Goal: Task Accomplishment & Management: Understand process/instructions

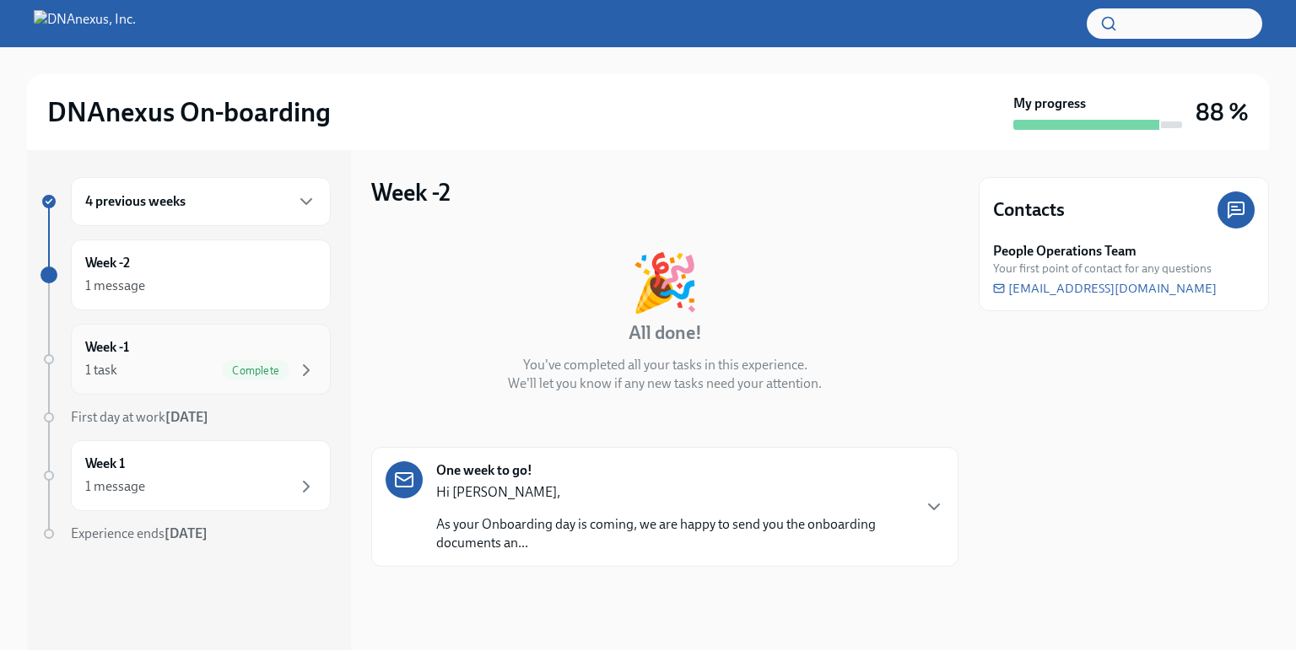
click at [177, 343] on div "Week -1 1 task Complete" at bounding box center [200, 359] width 231 height 42
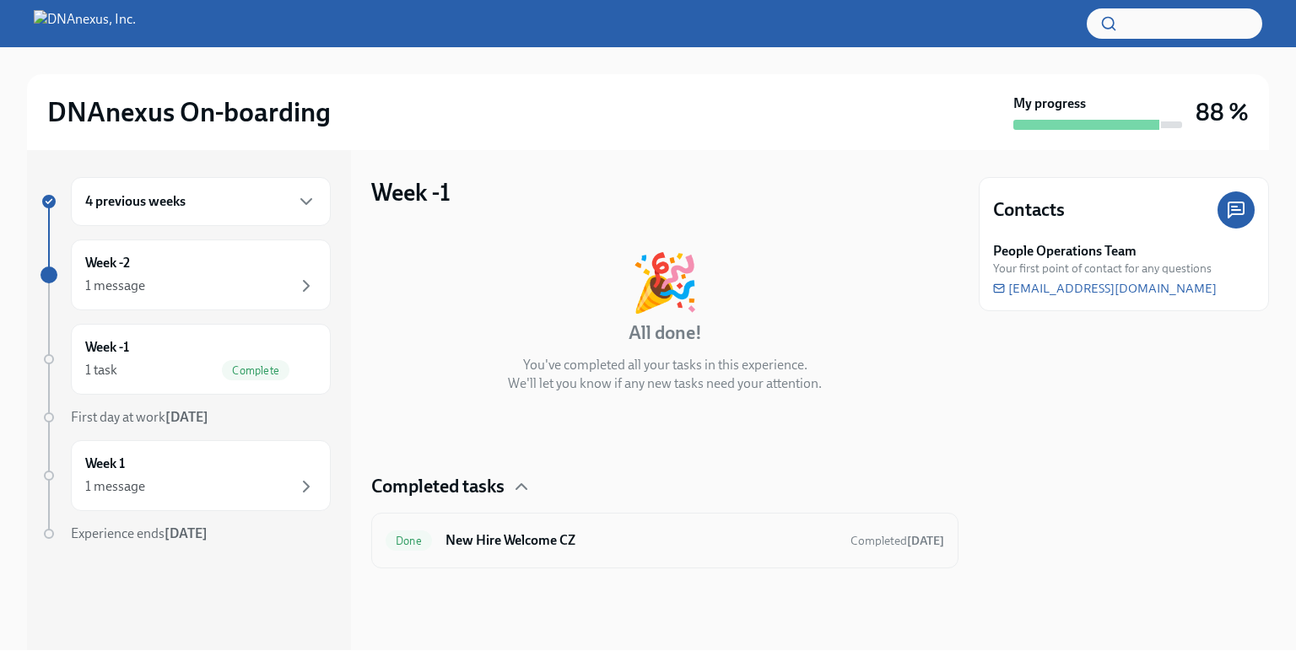
click at [465, 520] on div "Done New Hire Welcome CZ Completed [DATE]" at bounding box center [664, 541] width 587 height 56
click at [491, 540] on h6 "New Hire Welcome CZ" at bounding box center [640, 540] width 391 height 19
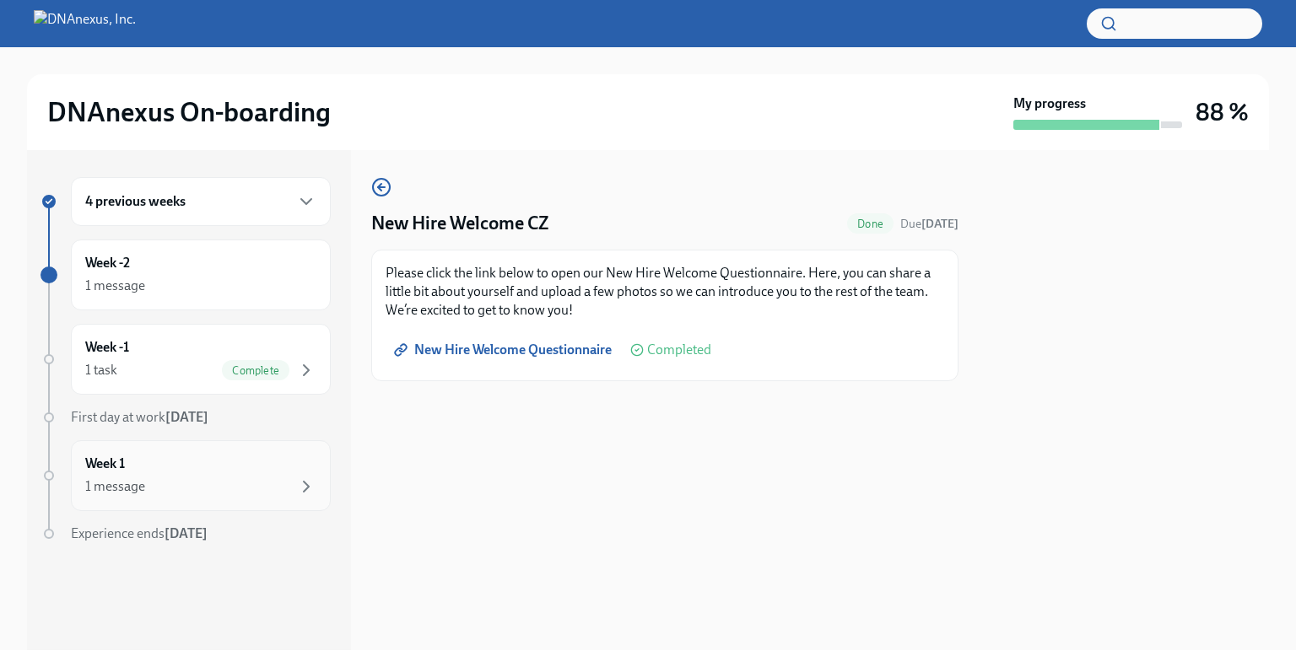
click at [269, 466] on div "Week 1 1 message" at bounding box center [200, 476] width 231 height 42
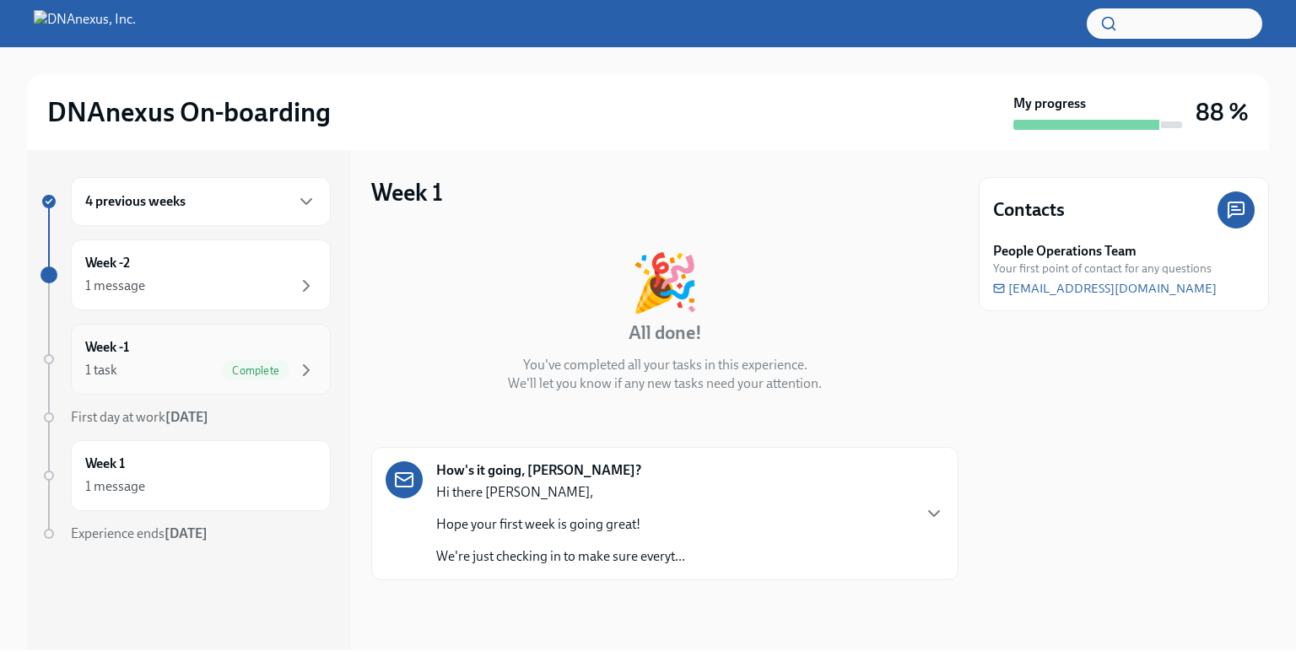
click at [240, 385] on div "Week -1 1 task Complete" at bounding box center [201, 359] width 260 height 71
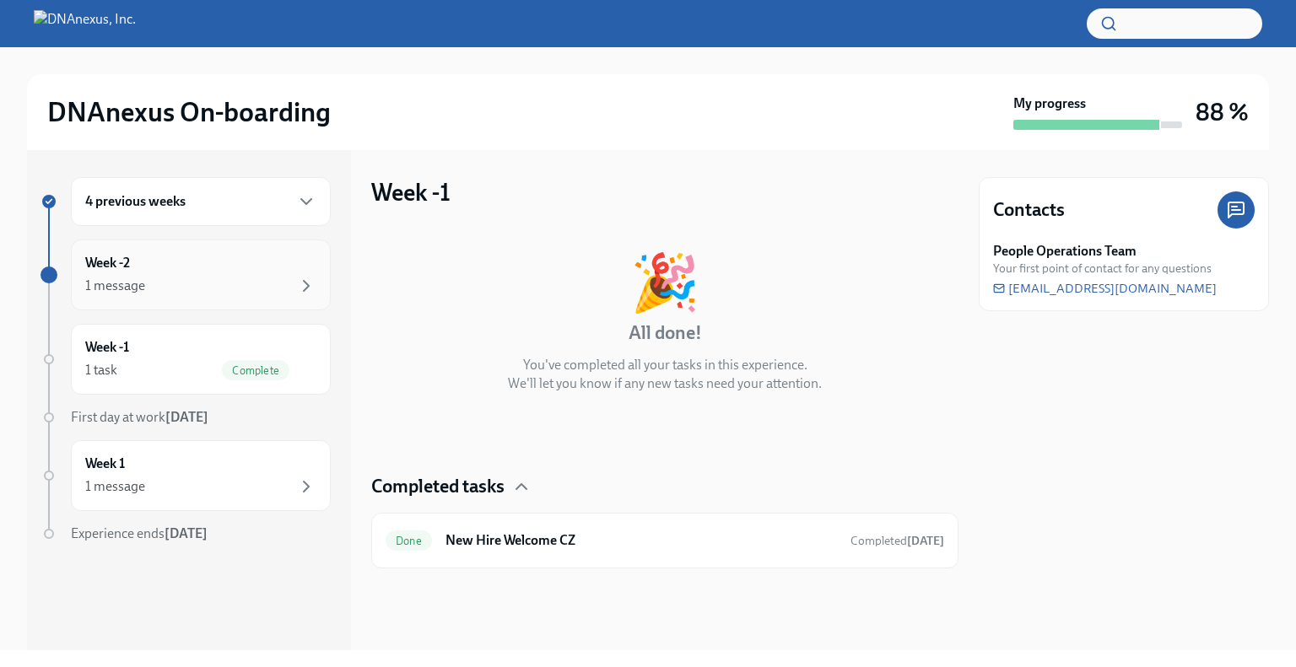
click at [233, 270] on div "Week -2 1 message" at bounding box center [200, 275] width 231 height 42
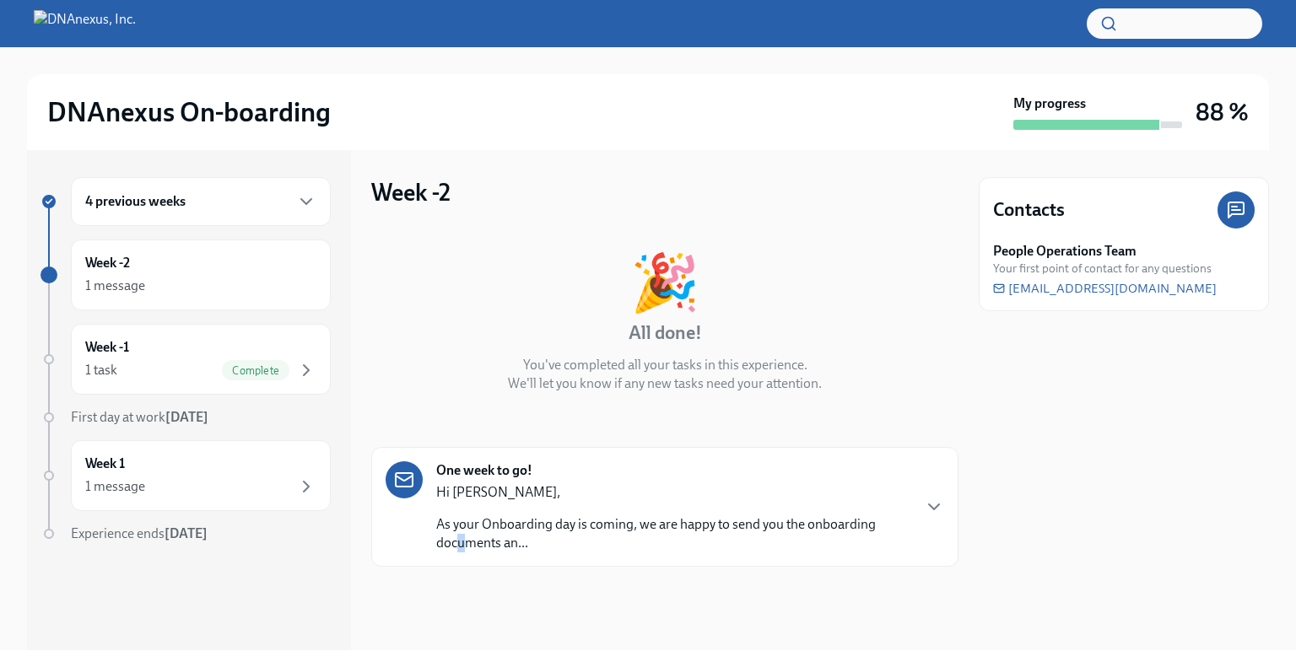
click at [465, 542] on p "As your Onboarding day is coming, we are happy to send you the onboarding docum…" at bounding box center [673, 533] width 474 height 37
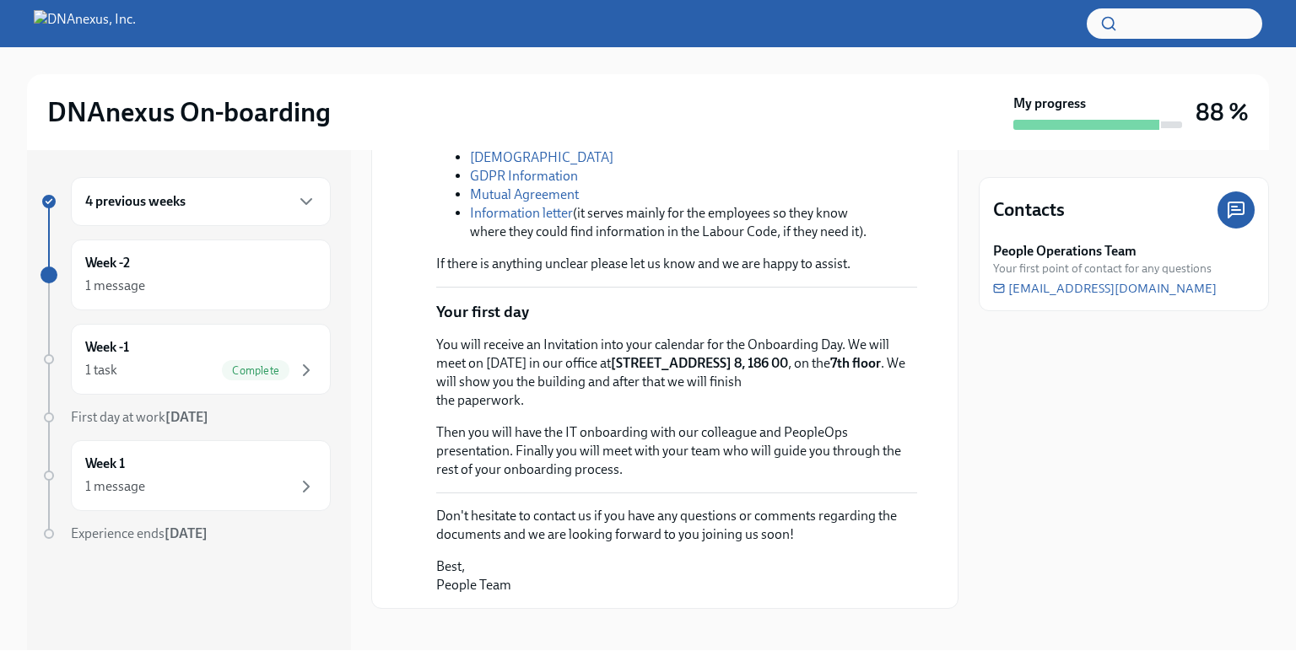
scroll to position [563, 0]
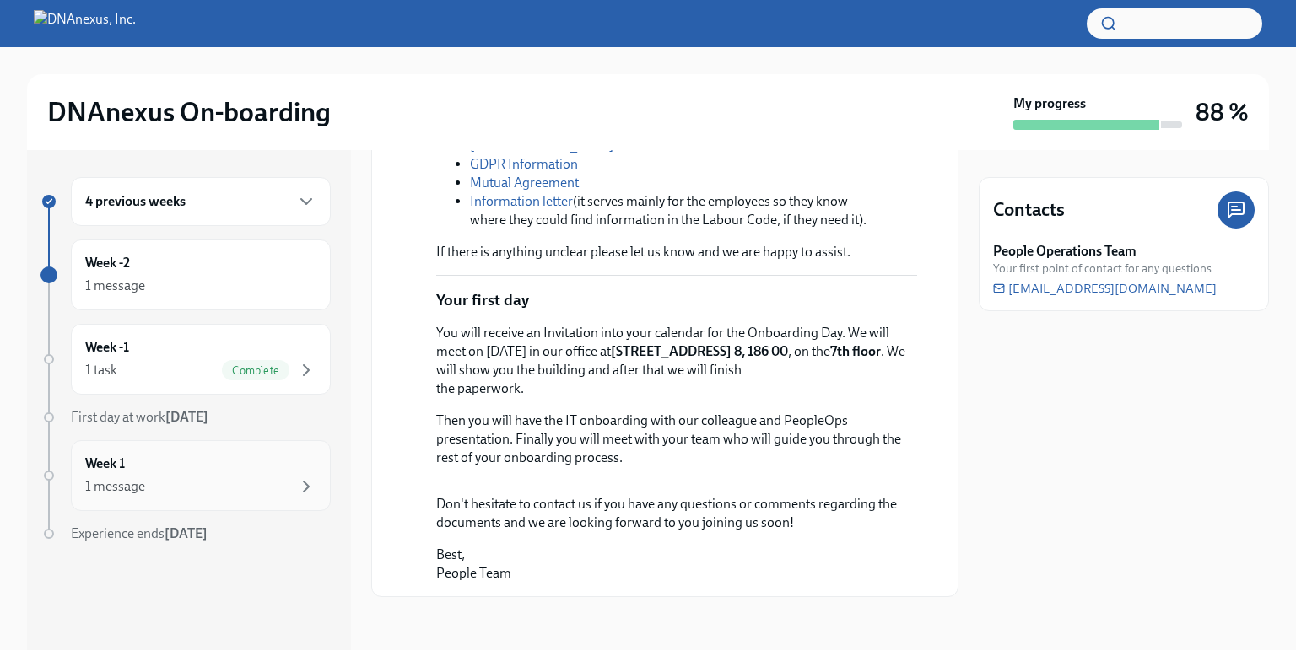
click at [147, 478] on div "1 message" at bounding box center [200, 487] width 231 height 20
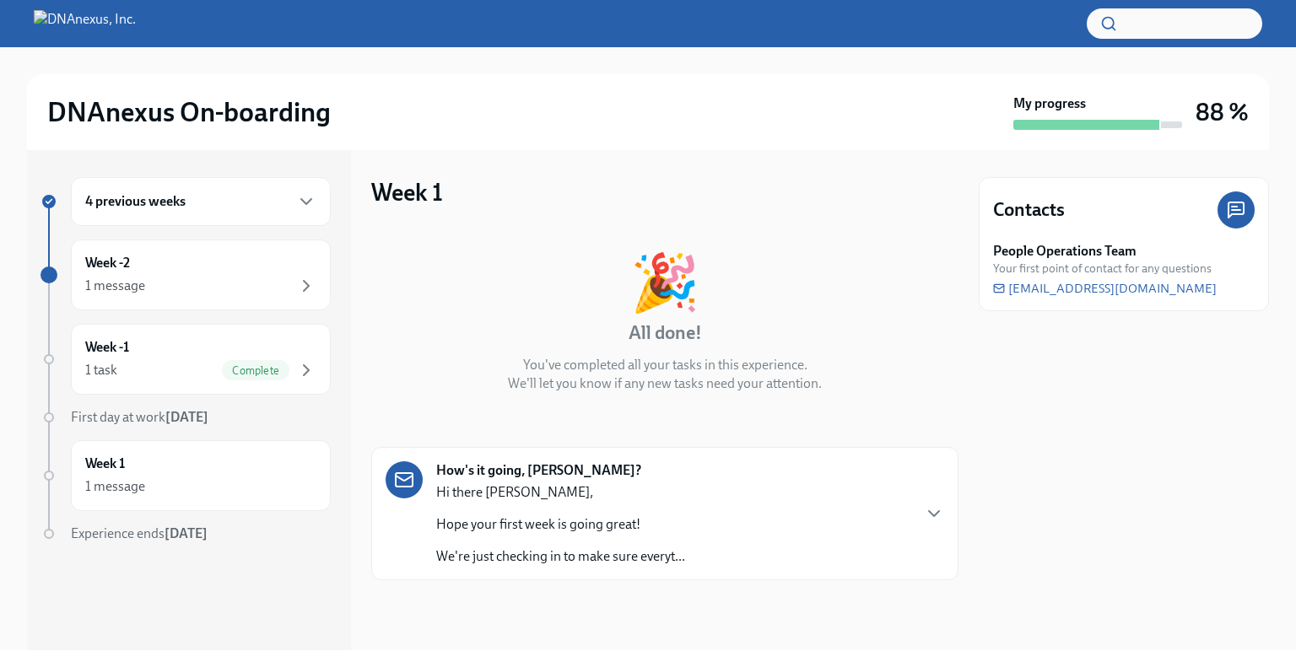
click at [941, 496] on div "How's it going, [PERSON_NAME]? Hi there [PERSON_NAME], Hope your first week is …" at bounding box center [664, 513] width 558 height 105
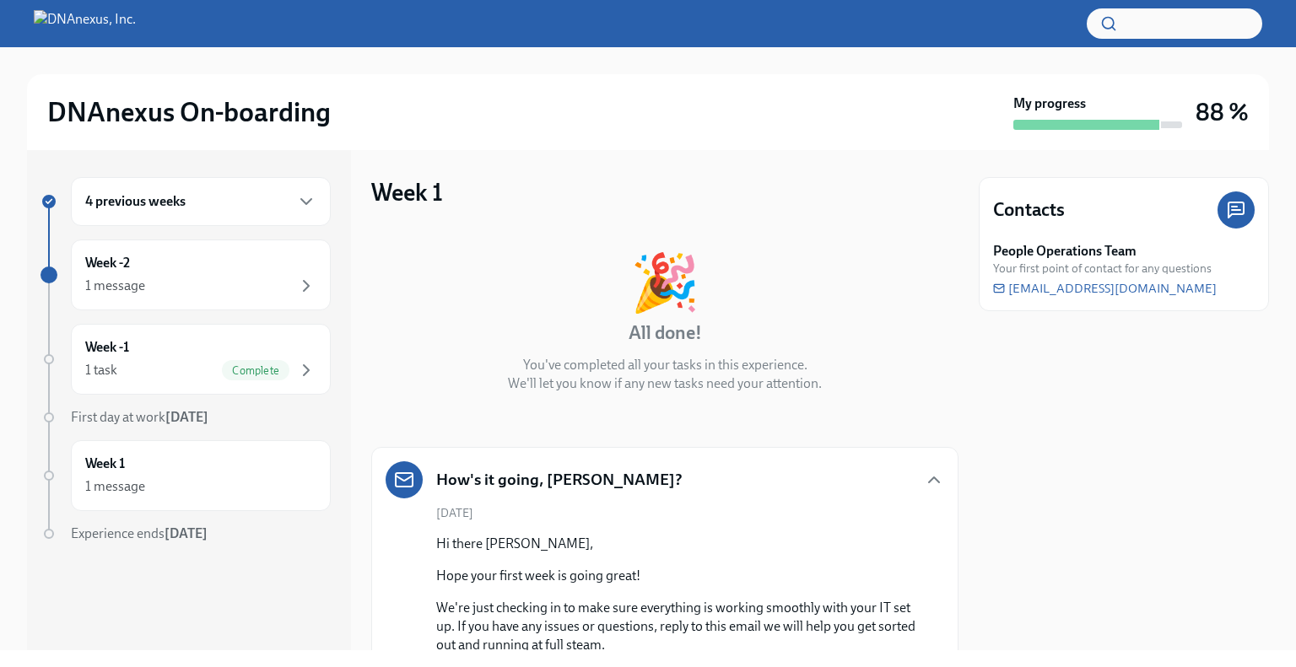
scroll to position [121, 0]
